Goal: Task Accomplishment & Management: Manage account settings

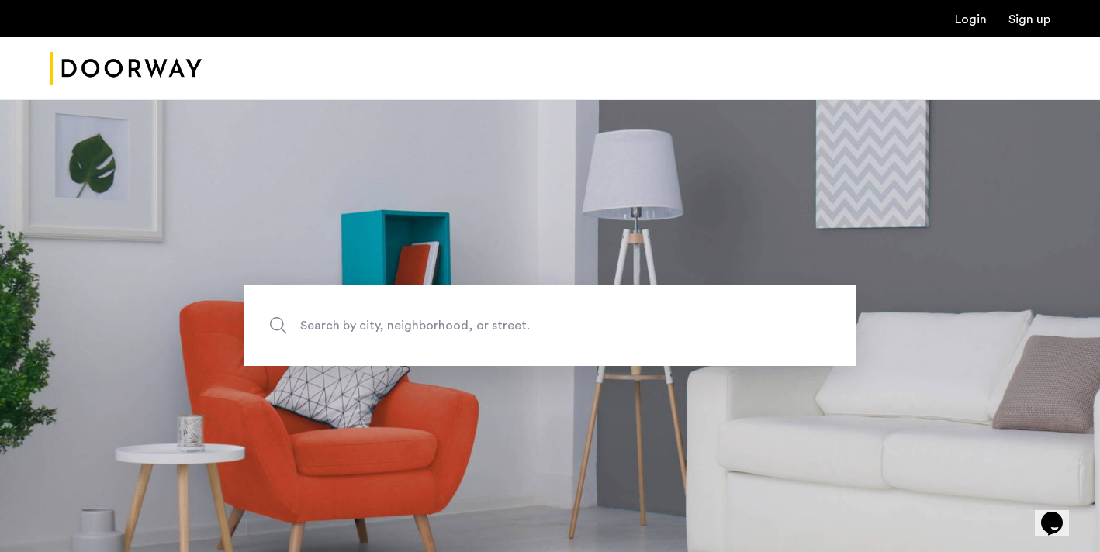
click at [957, 23] on link "Login" at bounding box center [971, 19] width 32 height 12
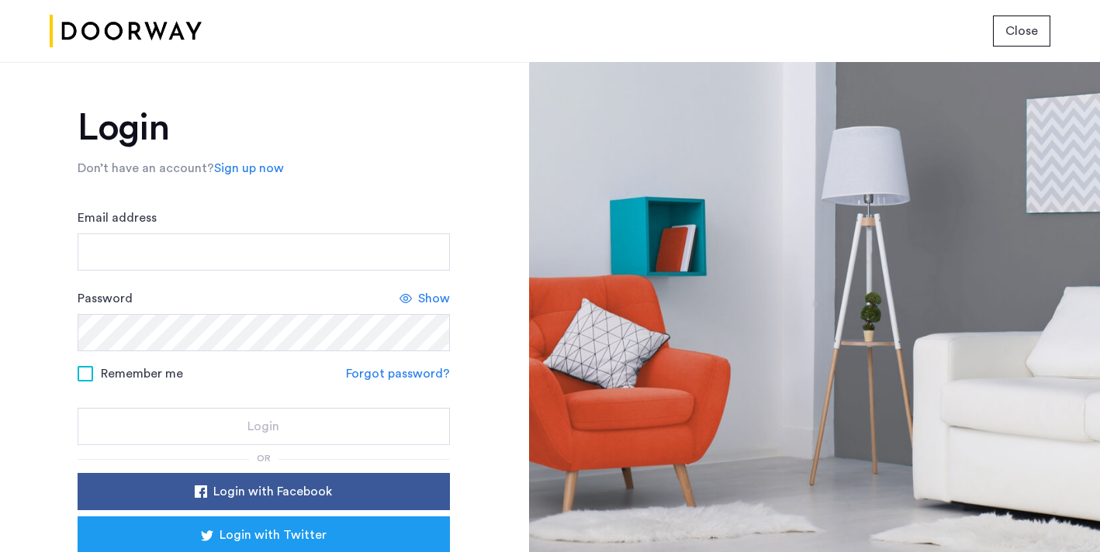
click at [235, 298] on div "Password Show" at bounding box center [264, 320] width 372 height 62
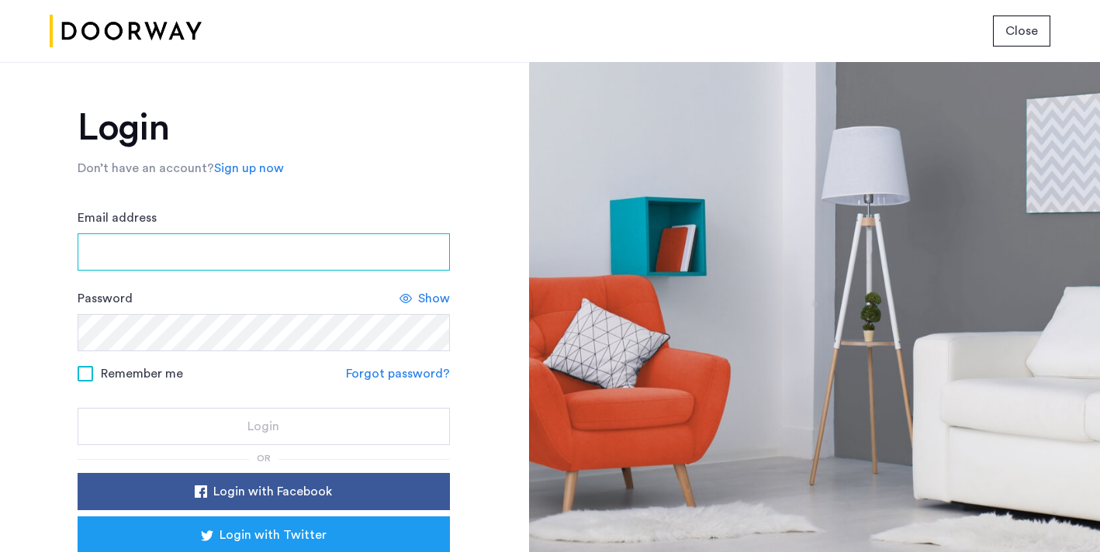
click at [236, 269] on input "Email address" at bounding box center [264, 251] width 372 height 37
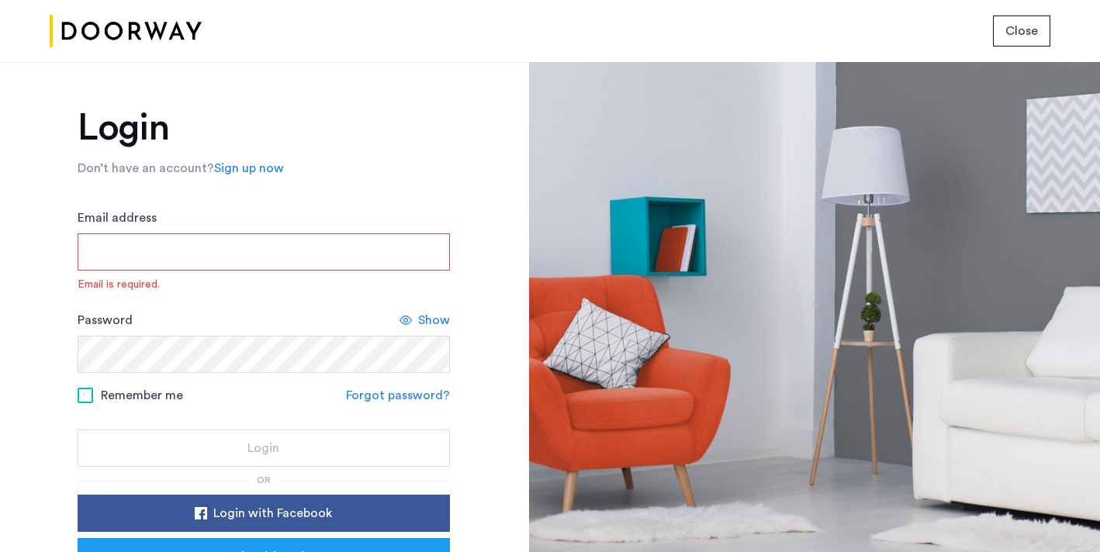
type input "**********"
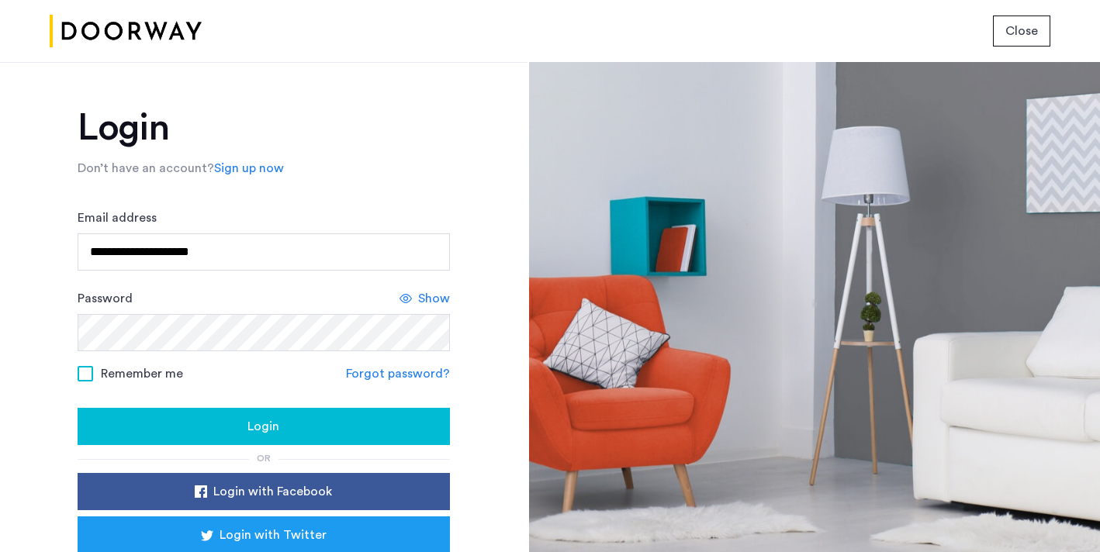
click at [93, 372] on label "Remember me" at bounding box center [130, 373] width 105 height 12
click at [163, 422] on div "Login" at bounding box center [263, 426] width 347 height 19
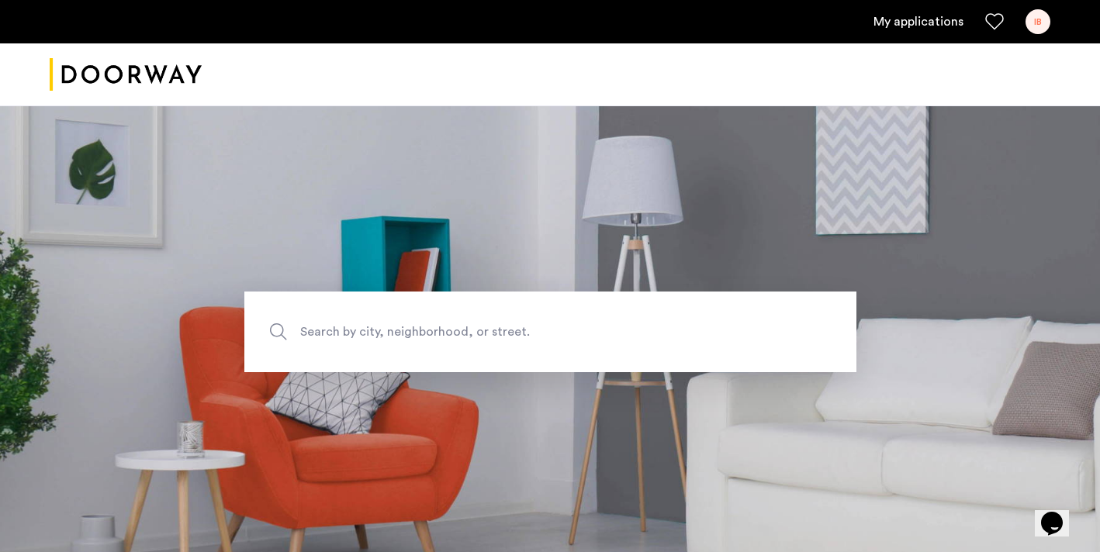
click at [1026, 19] on div "IB" at bounding box center [1037, 21] width 25 height 25
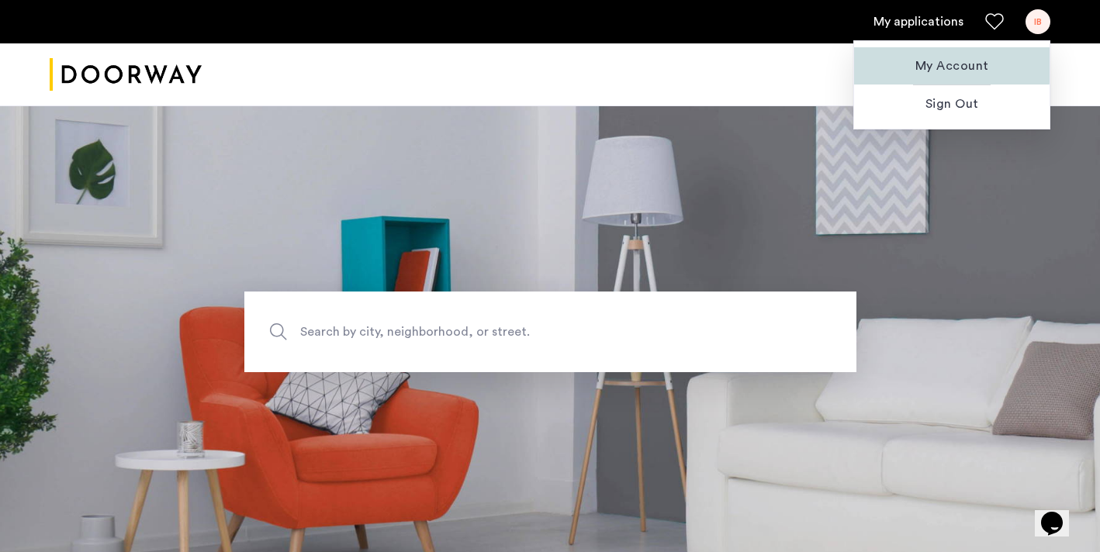
click at [939, 65] on span "My Account" at bounding box center [951, 66] width 171 height 19
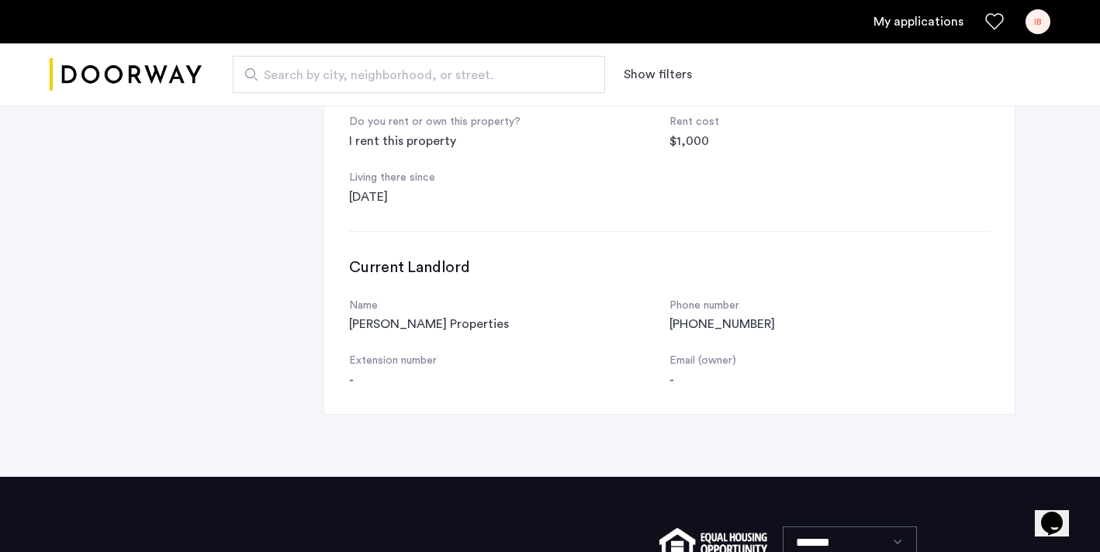
scroll to position [837, 0]
